Goal: Navigation & Orientation: Go to known website

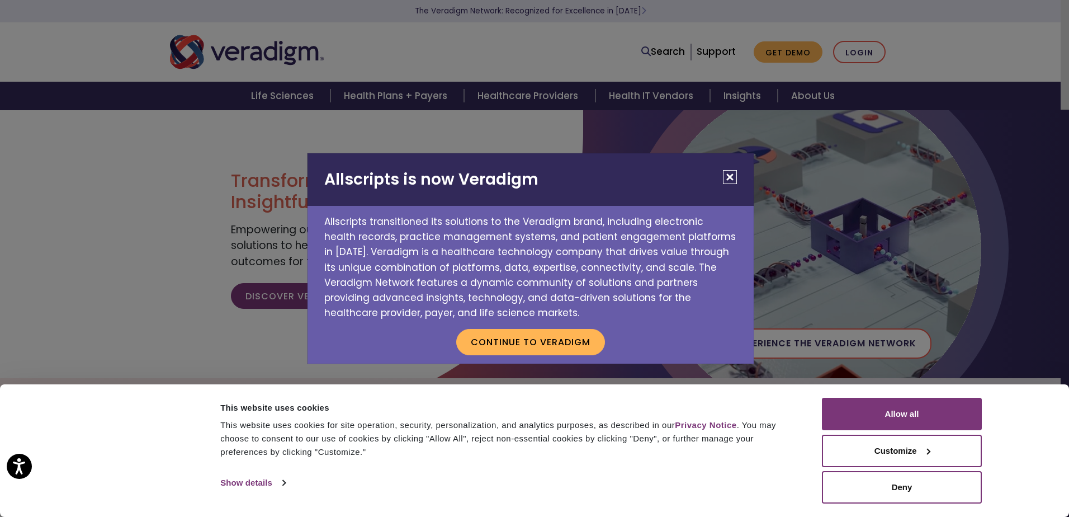
click at [731, 176] on button "Close" at bounding box center [730, 177] width 14 height 14
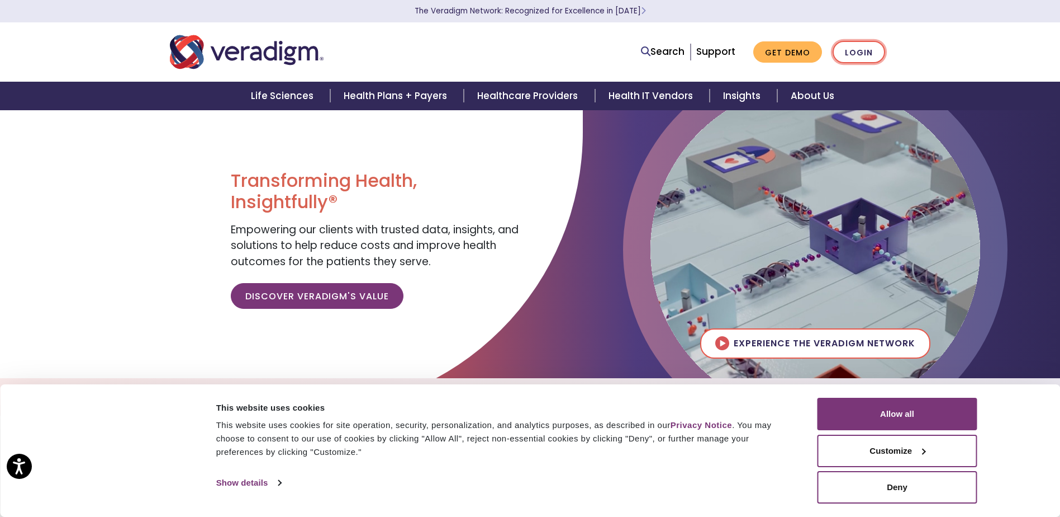
click at [872, 52] on link "Login" at bounding box center [859, 52] width 53 height 23
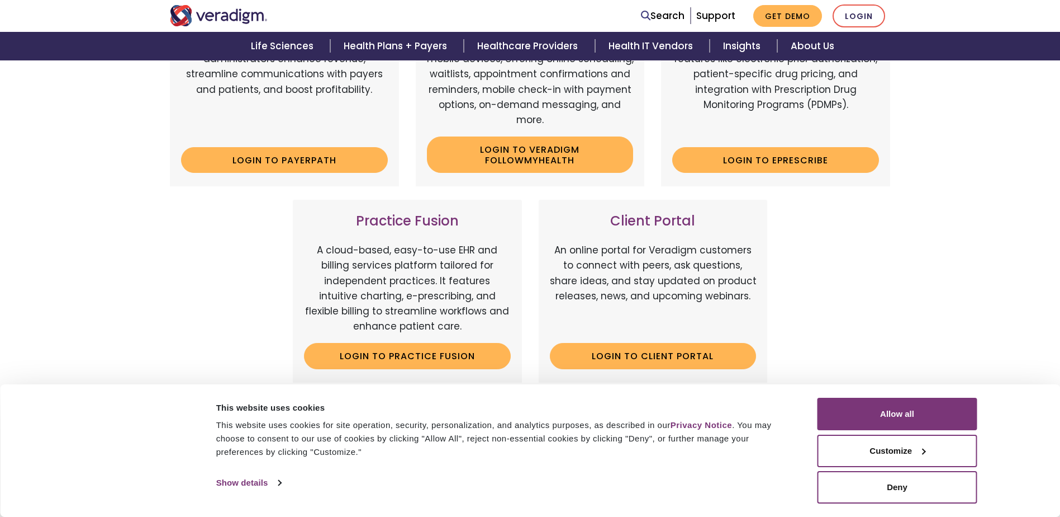
scroll to position [280, 0]
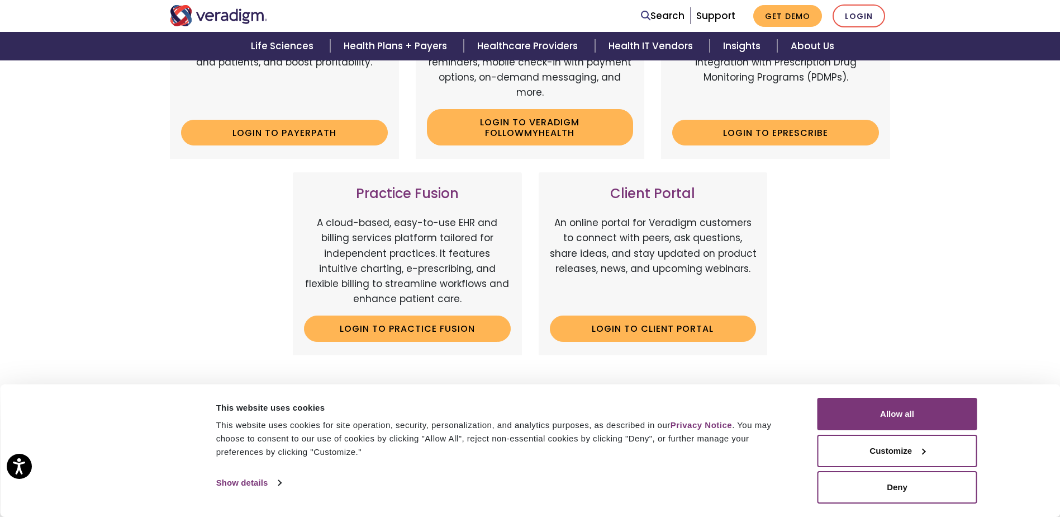
click at [619, 344] on div "Client Portal An online portal for Veradigm customers to connect with peers, as…" at bounding box center [653, 263] width 229 height 182
click at [622, 329] on link "Login to Client Portal" at bounding box center [653, 328] width 207 height 26
